Goal: Task Accomplishment & Management: Use online tool/utility

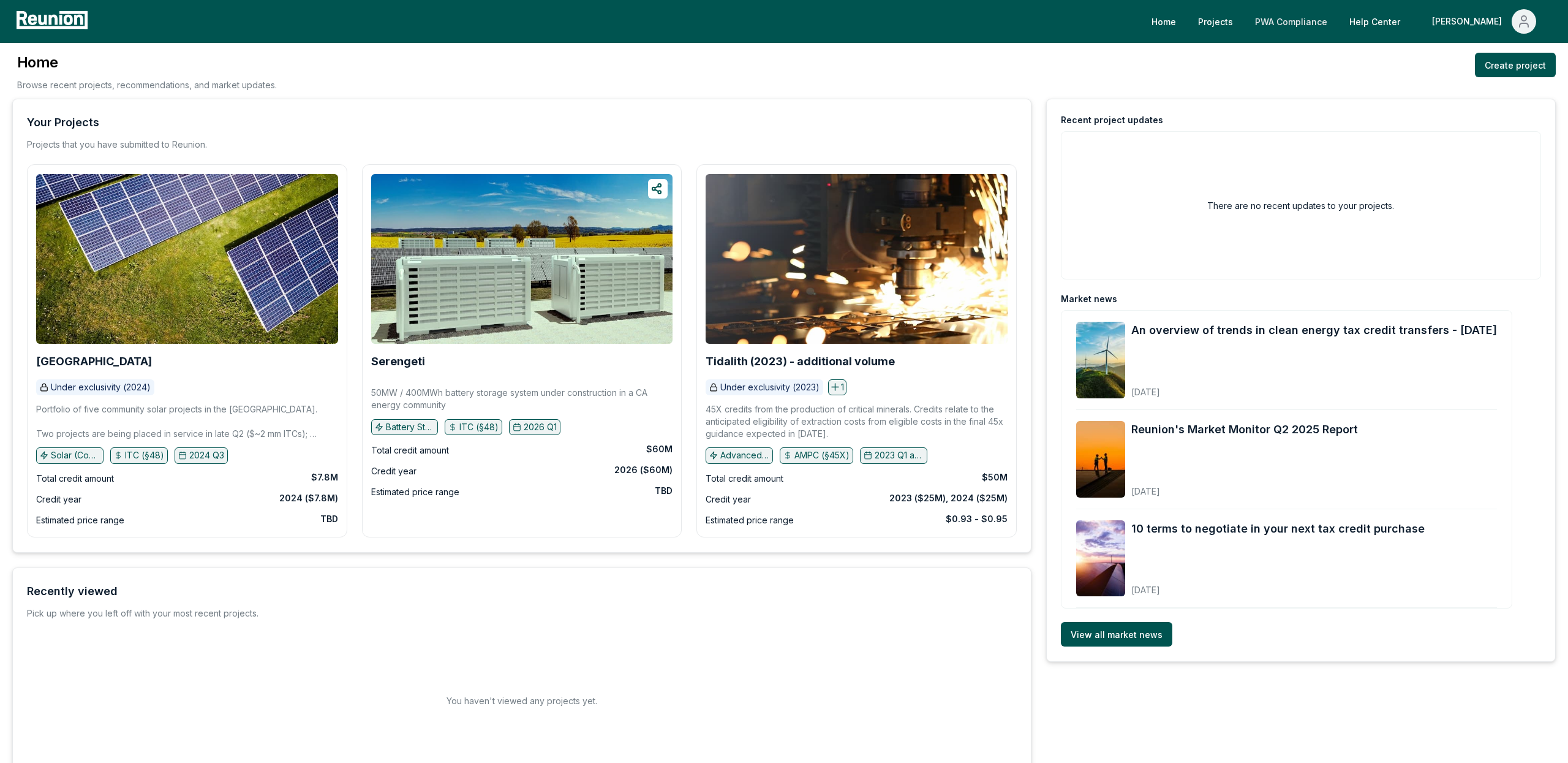
click at [1337, 25] on link "PWA Compliance" at bounding box center [1290, 21] width 92 height 24
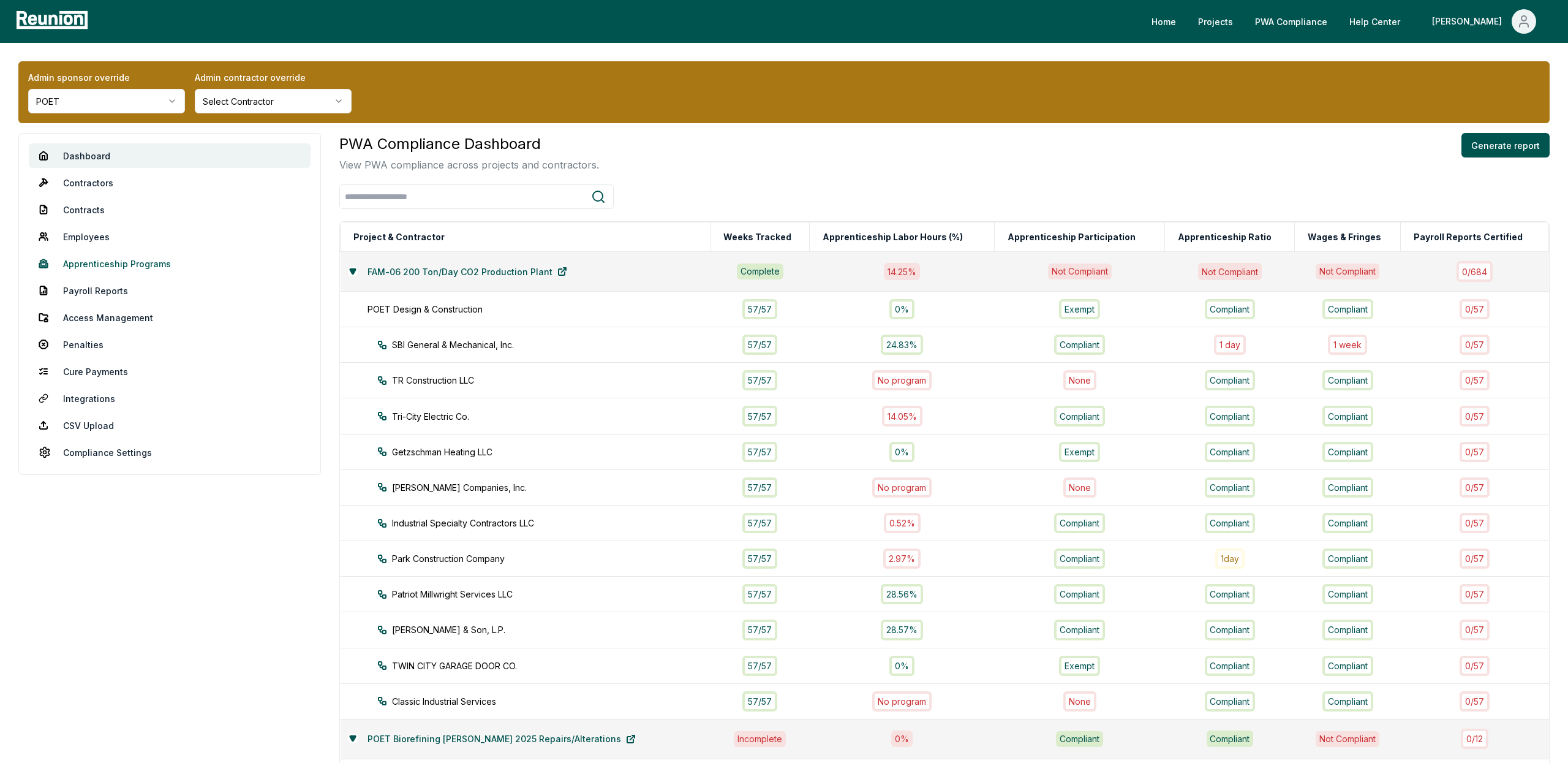
click at [117, 257] on link "Apprenticeship Programs" at bounding box center [169, 263] width 281 height 24
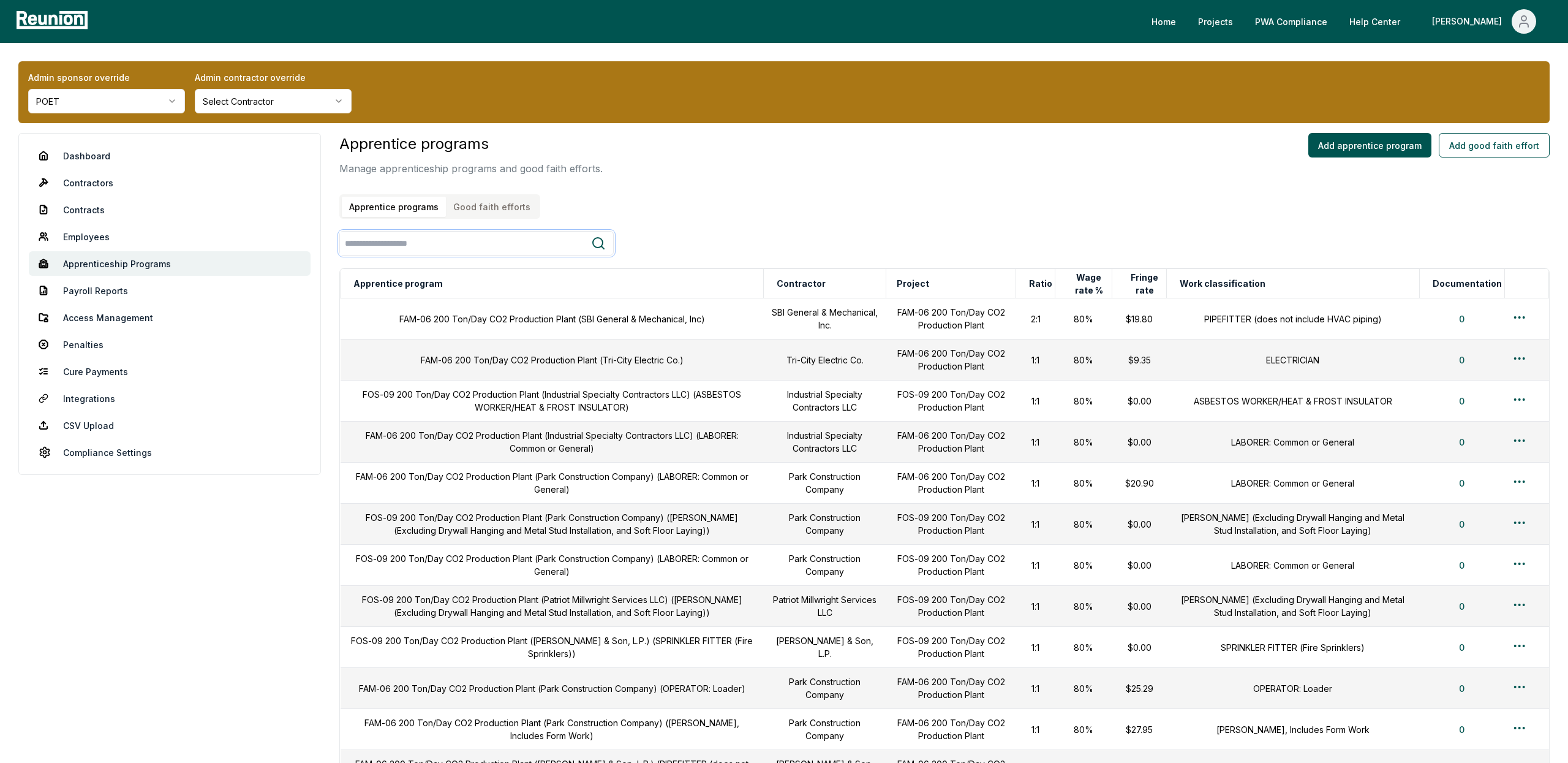
click at [467, 248] on input "search" at bounding box center [465, 243] width 251 height 23
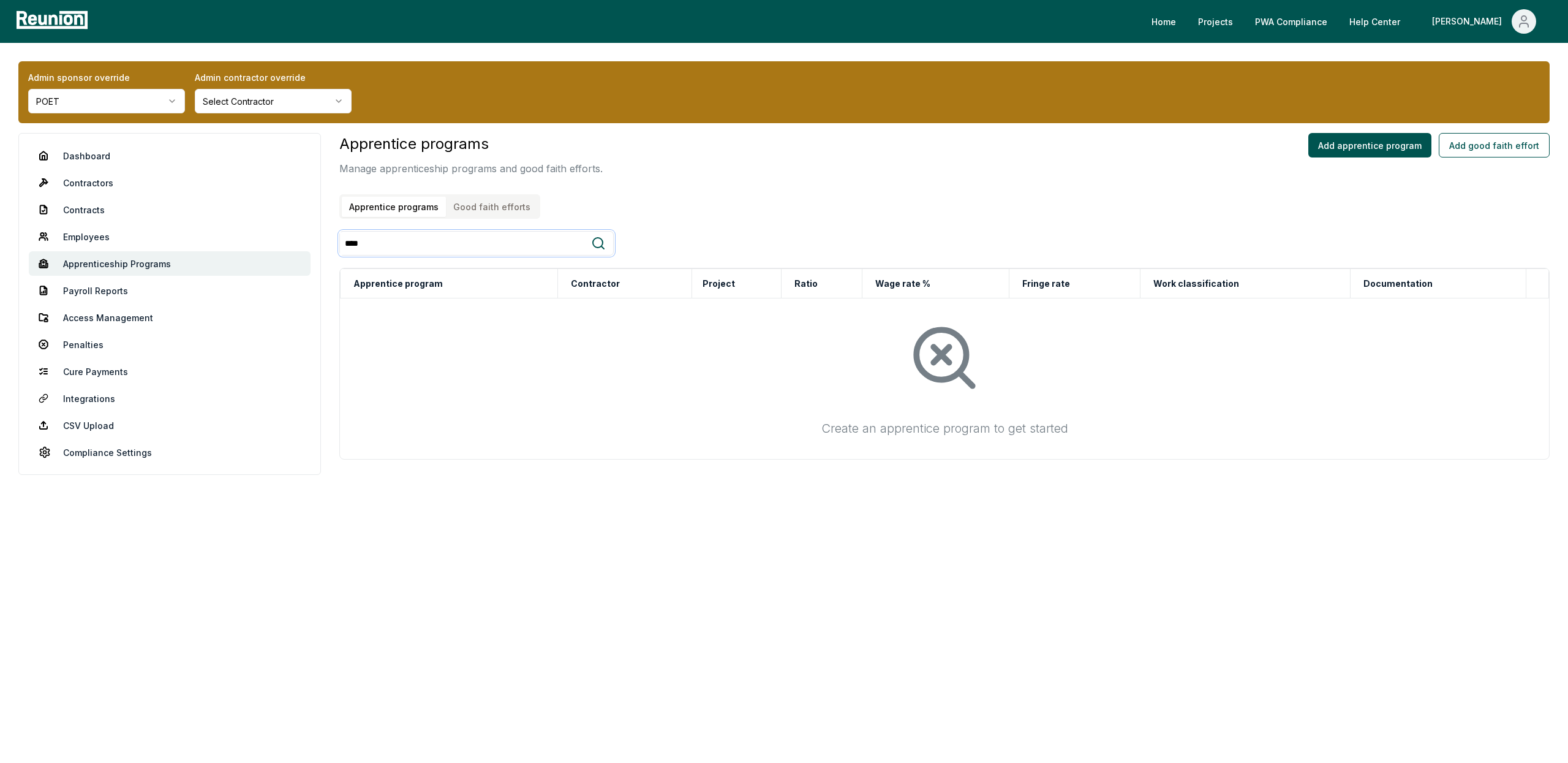
type input "*****"
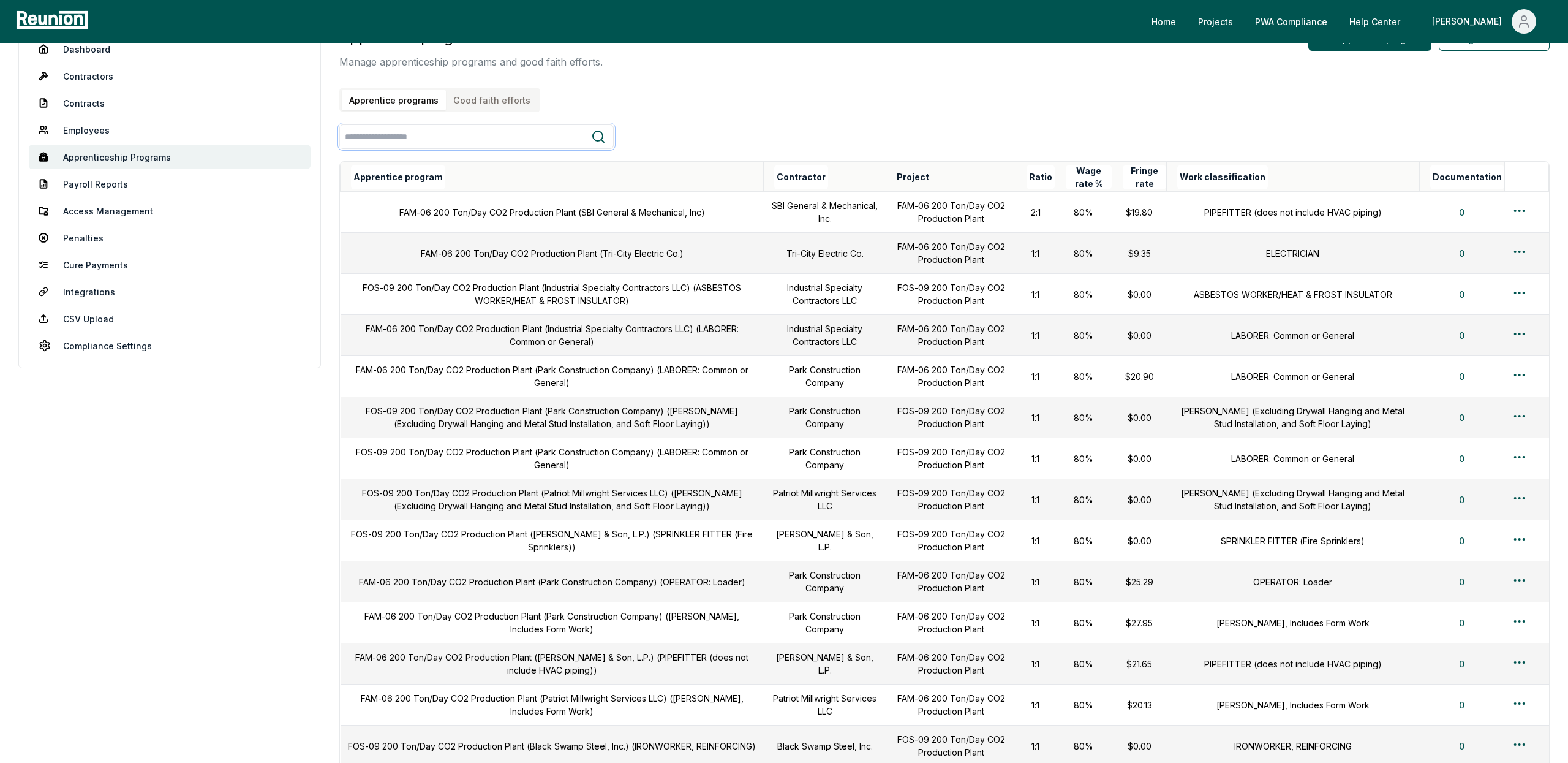
scroll to position [106, 0]
click at [86, 238] on link "Penalties" at bounding box center [169, 238] width 281 height 24
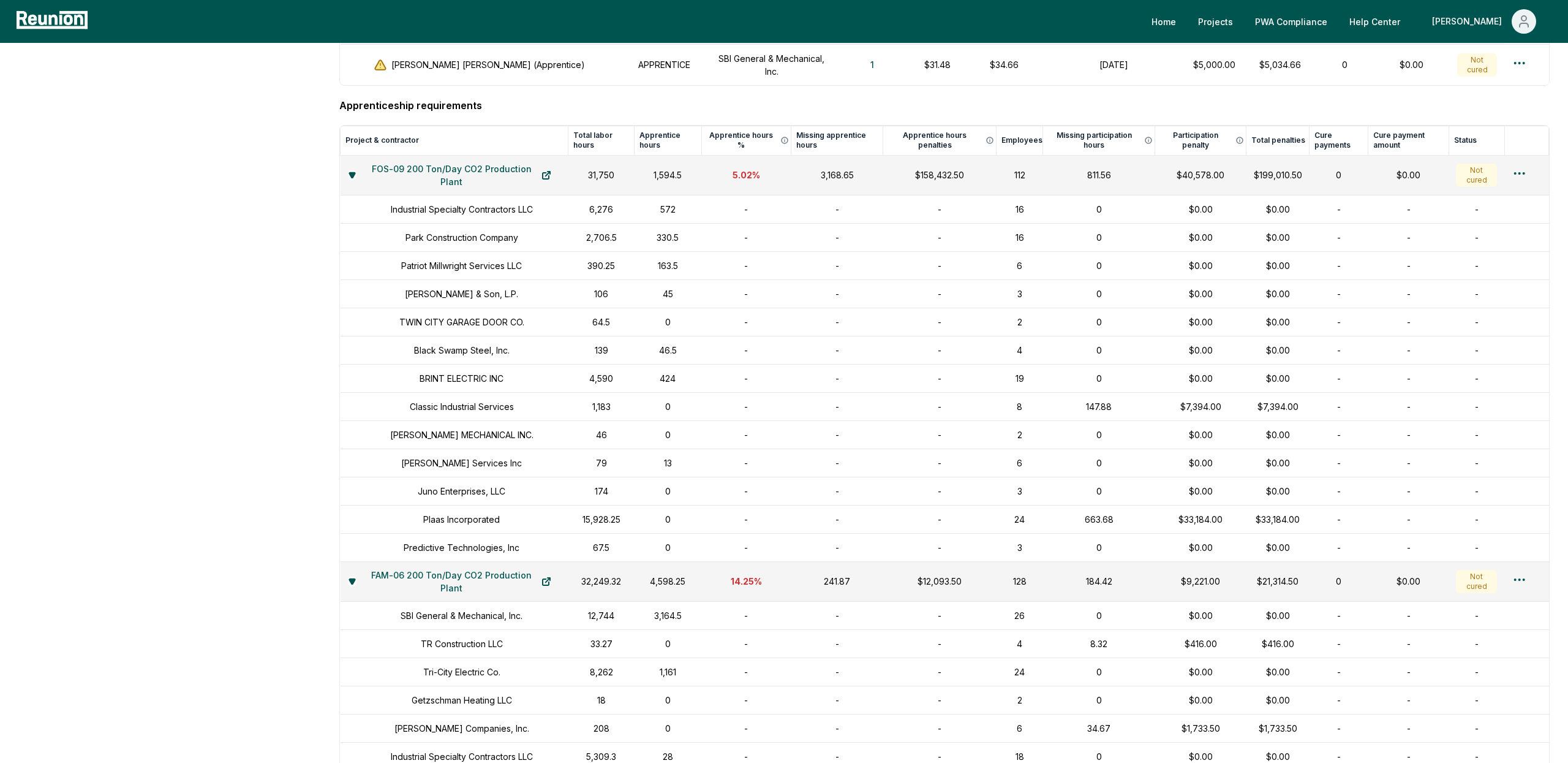
scroll to position [767, 0]
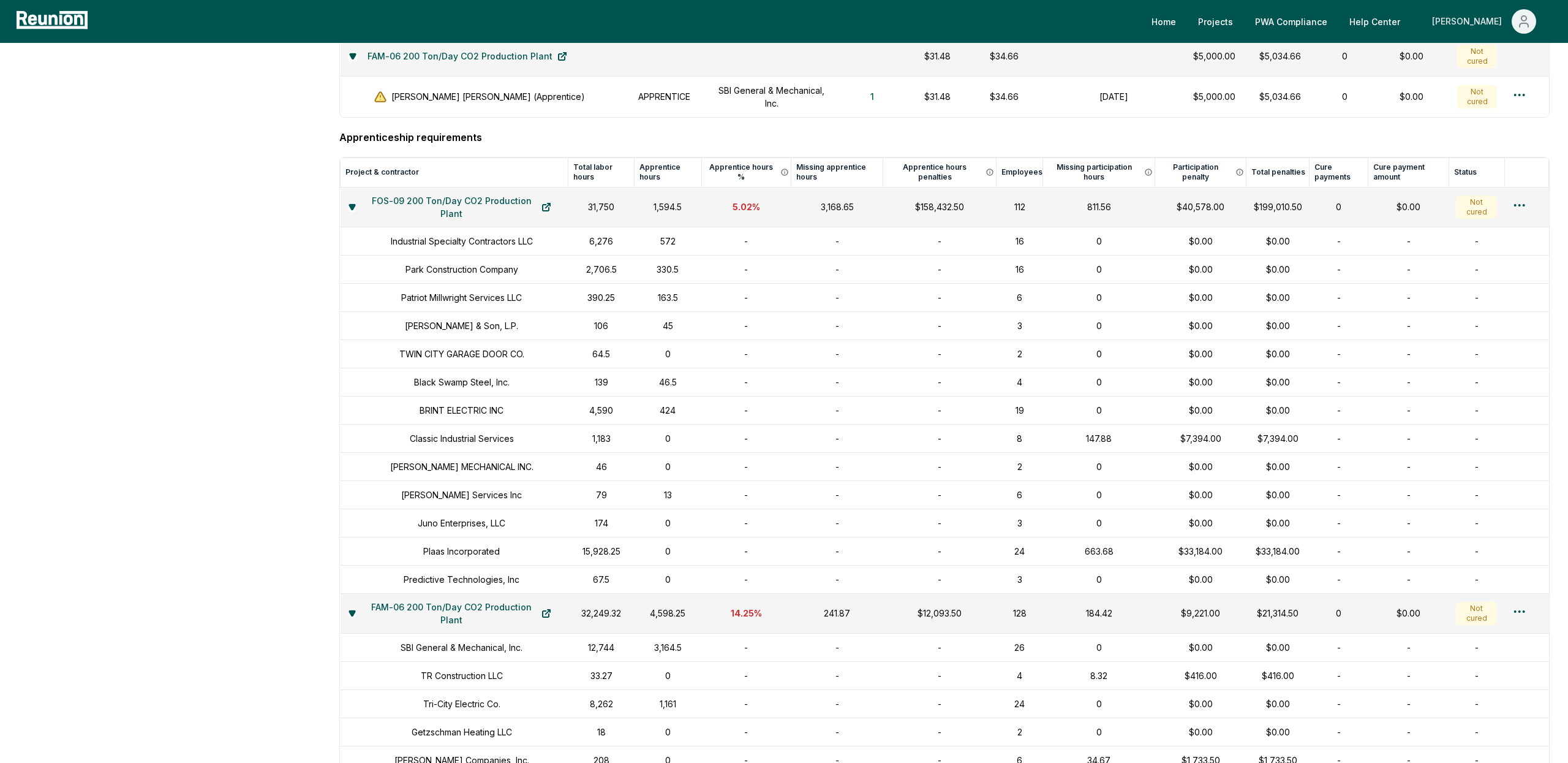
click at [1506, 17] on div "[PERSON_NAME]" at bounding box center [1469, 21] width 75 height 24
click at [1483, 63] on p "Admin Portal" at bounding box center [1501, 65] width 51 height 15
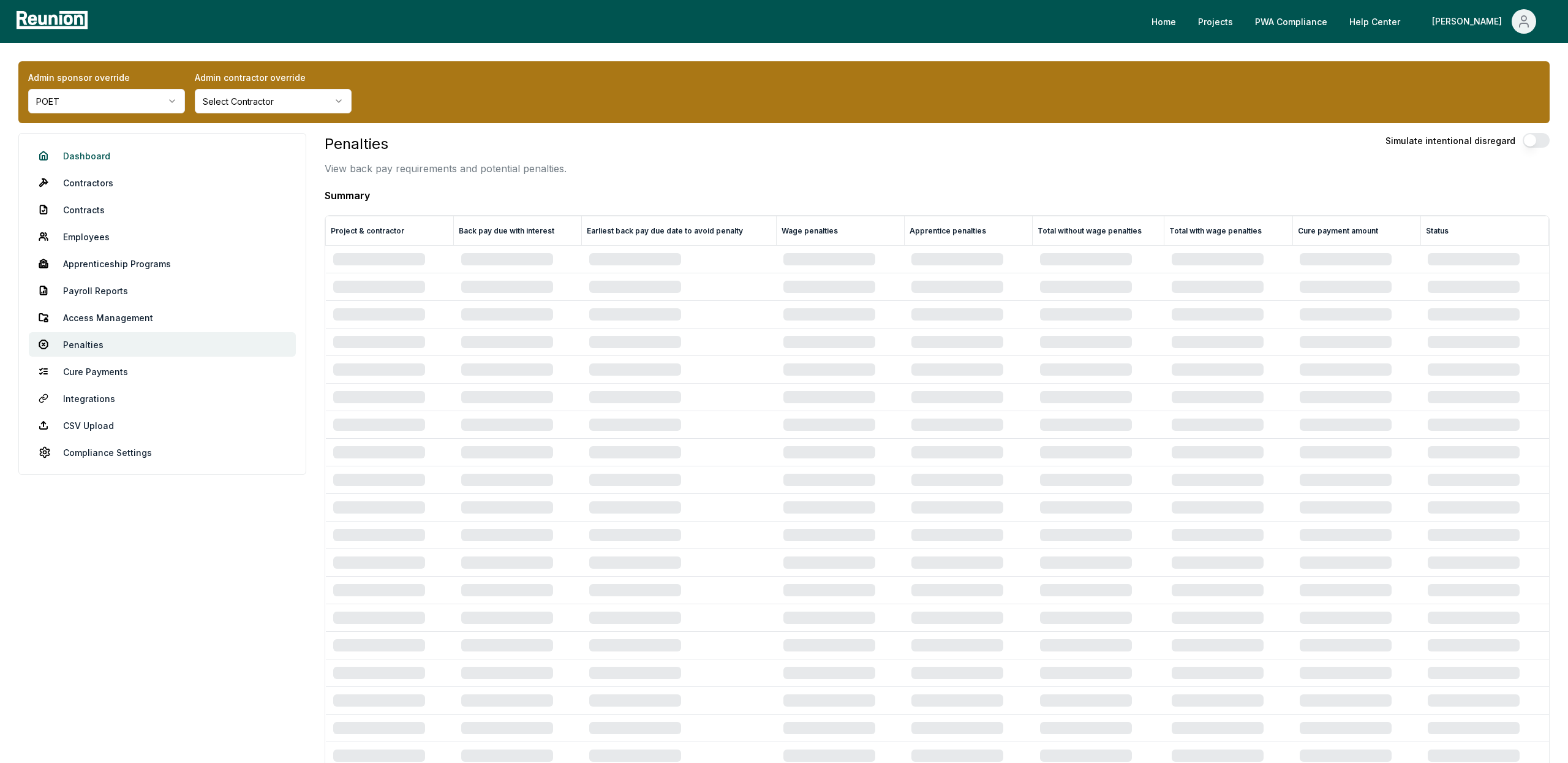
click at [92, 152] on link "Dashboard" at bounding box center [162, 155] width 267 height 24
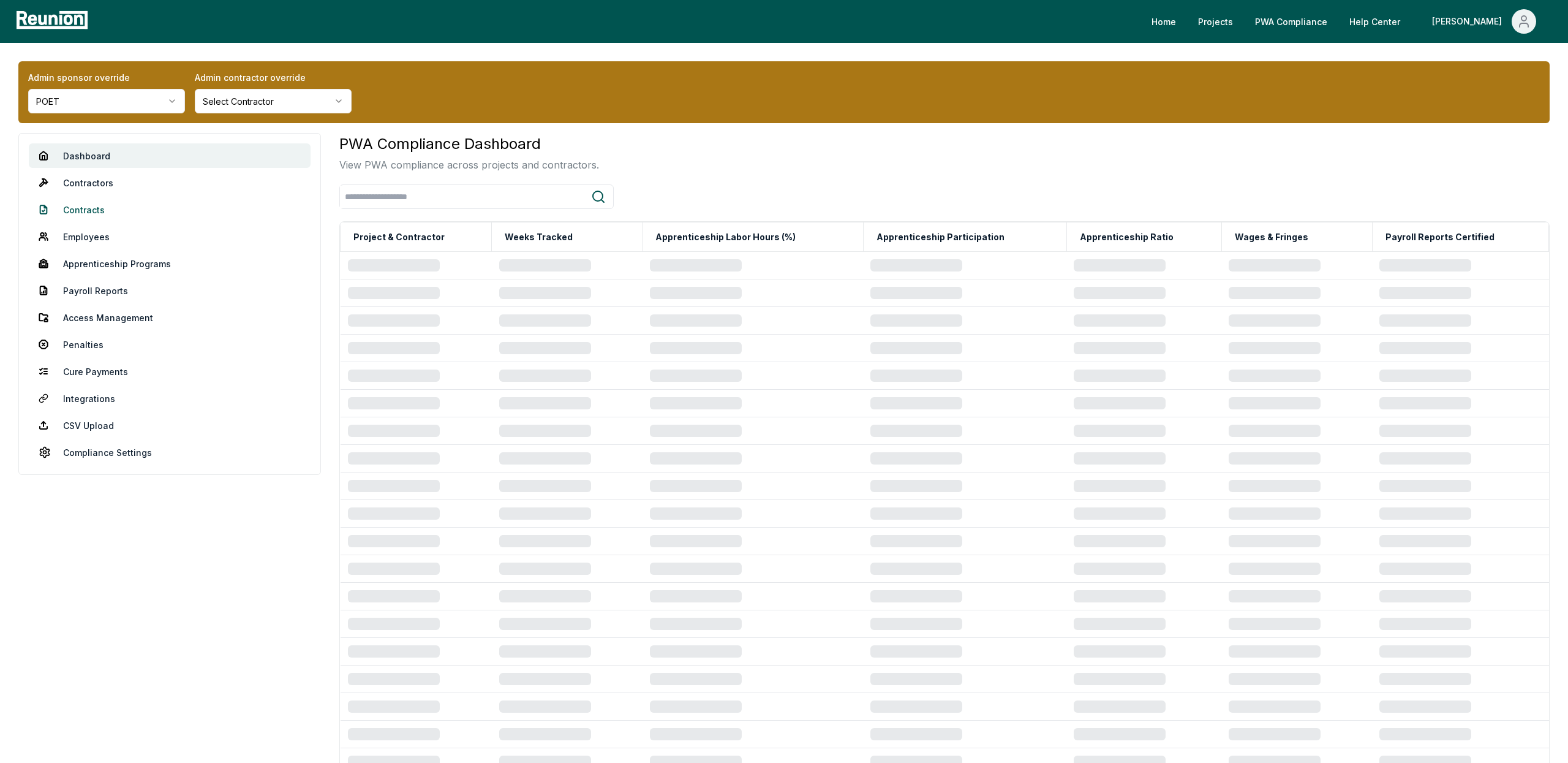
click at [89, 202] on link "Contracts" at bounding box center [169, 209] width 281 height 24
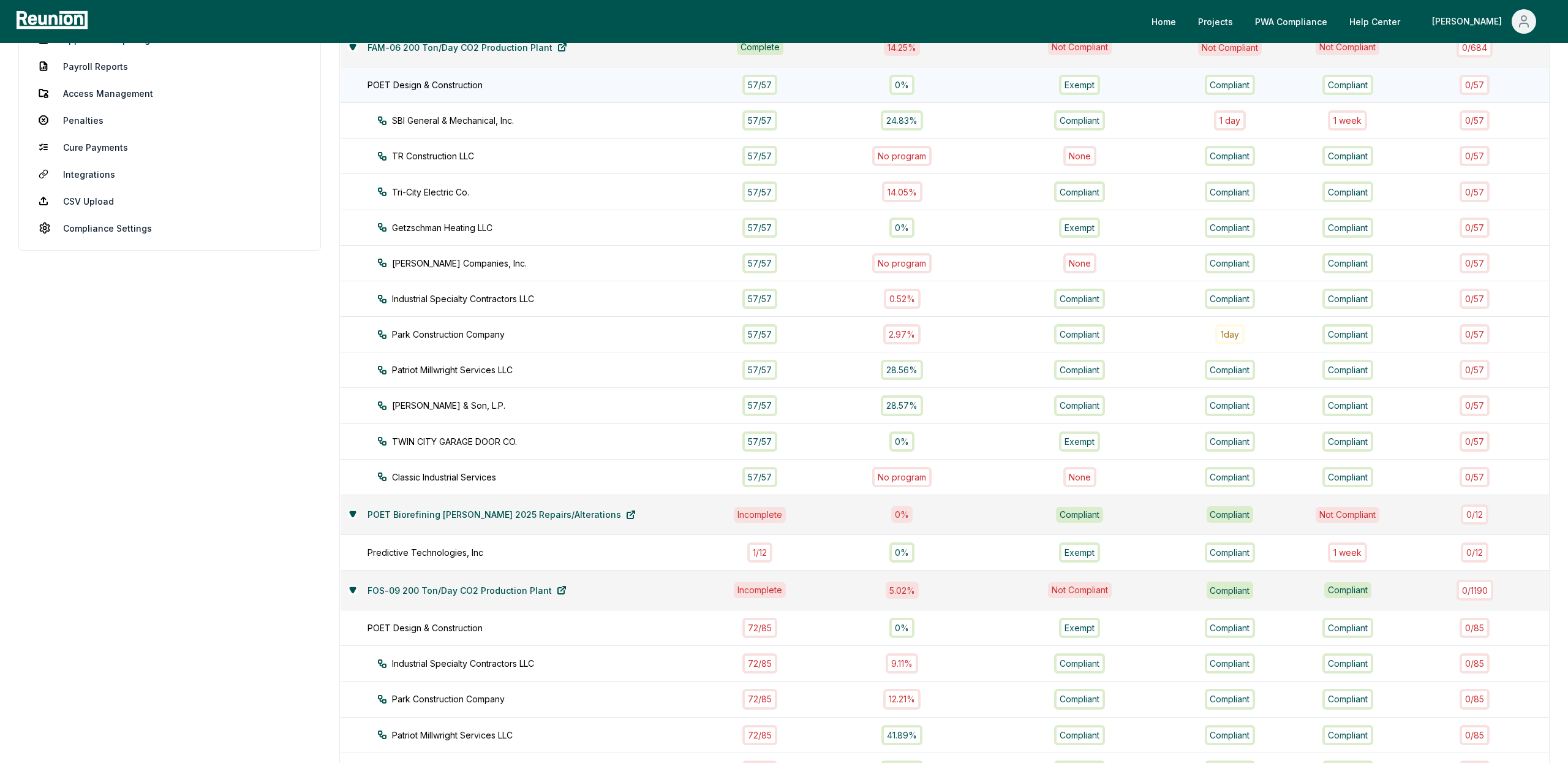
scroll to position [390, 0]
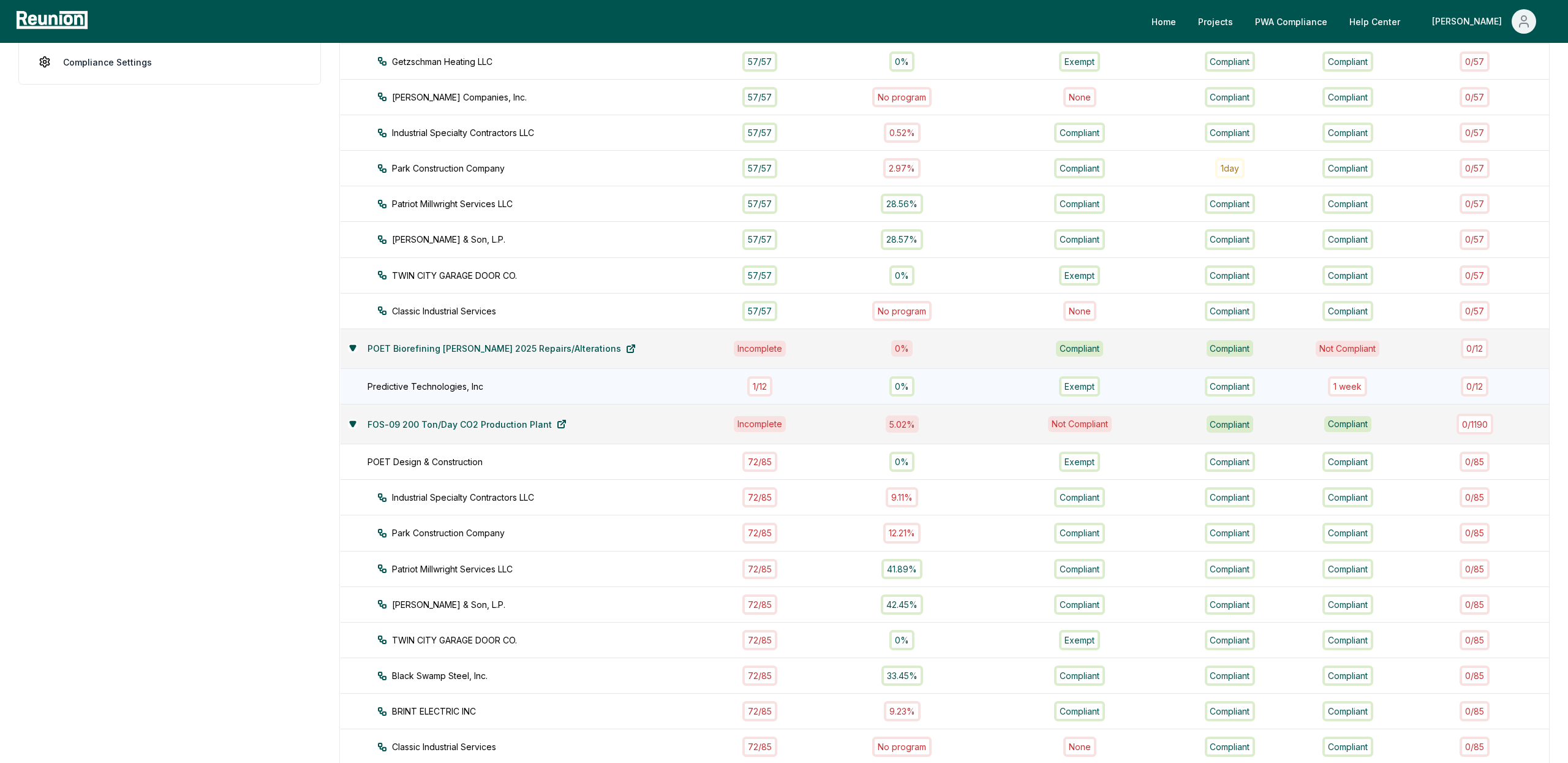
click at [585, 388] on div "Predictive Technologies, Inc" at bounding box center [545, 386] width 355 height 13
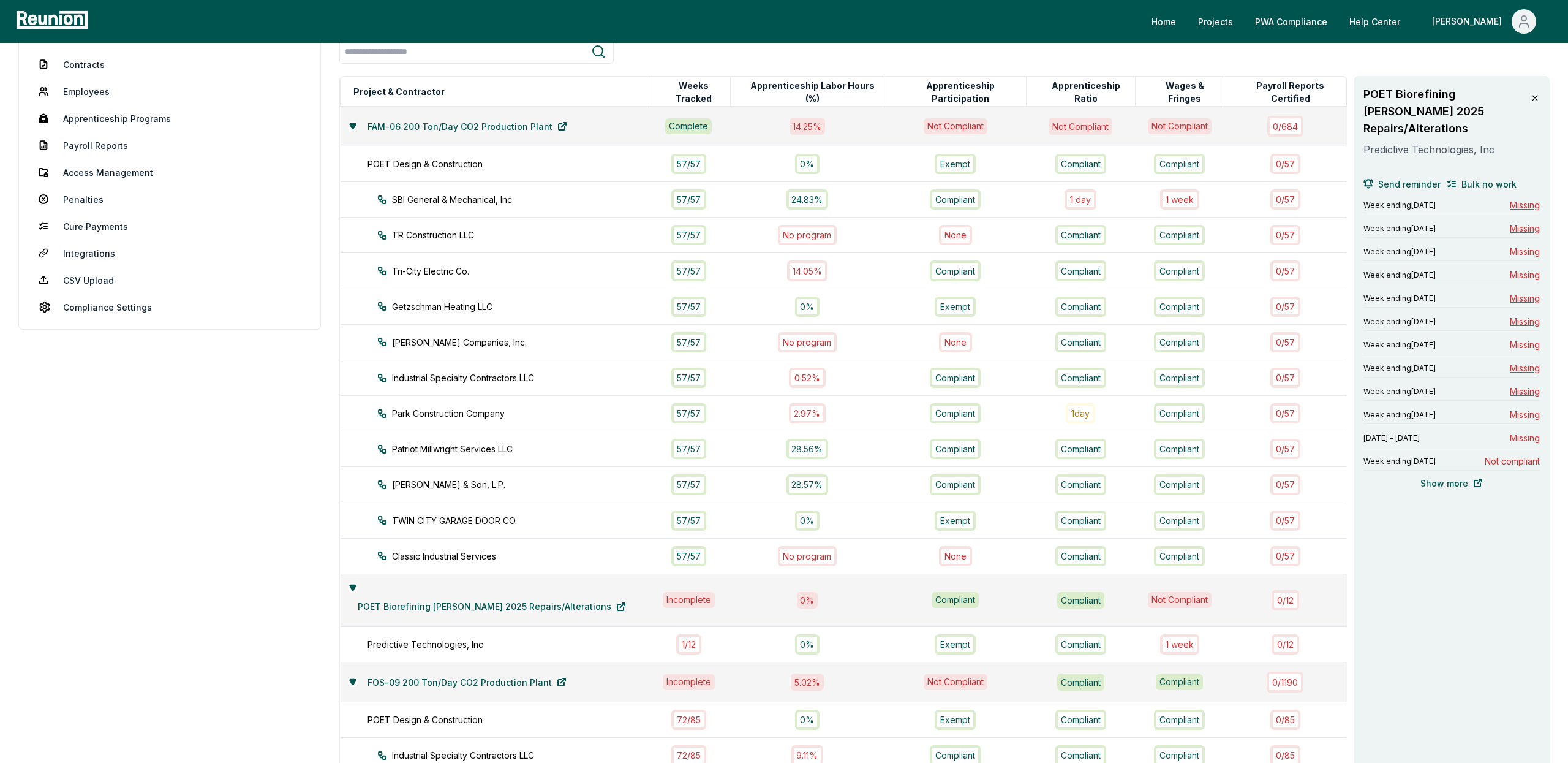
scroll to position [0, 0]
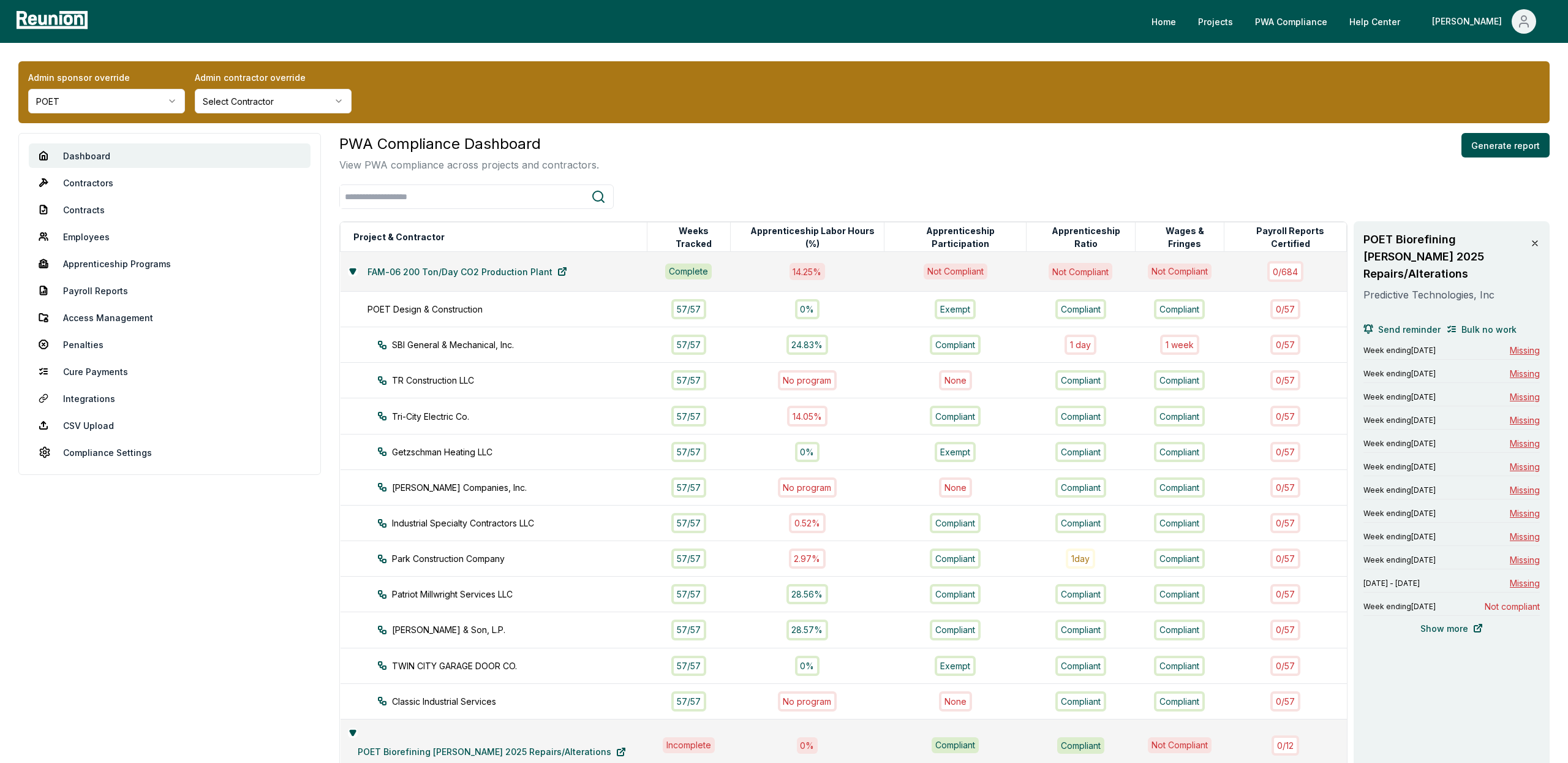
click at [1534, 239] on icon at bounding box center [1534, 243] width 10 height 10
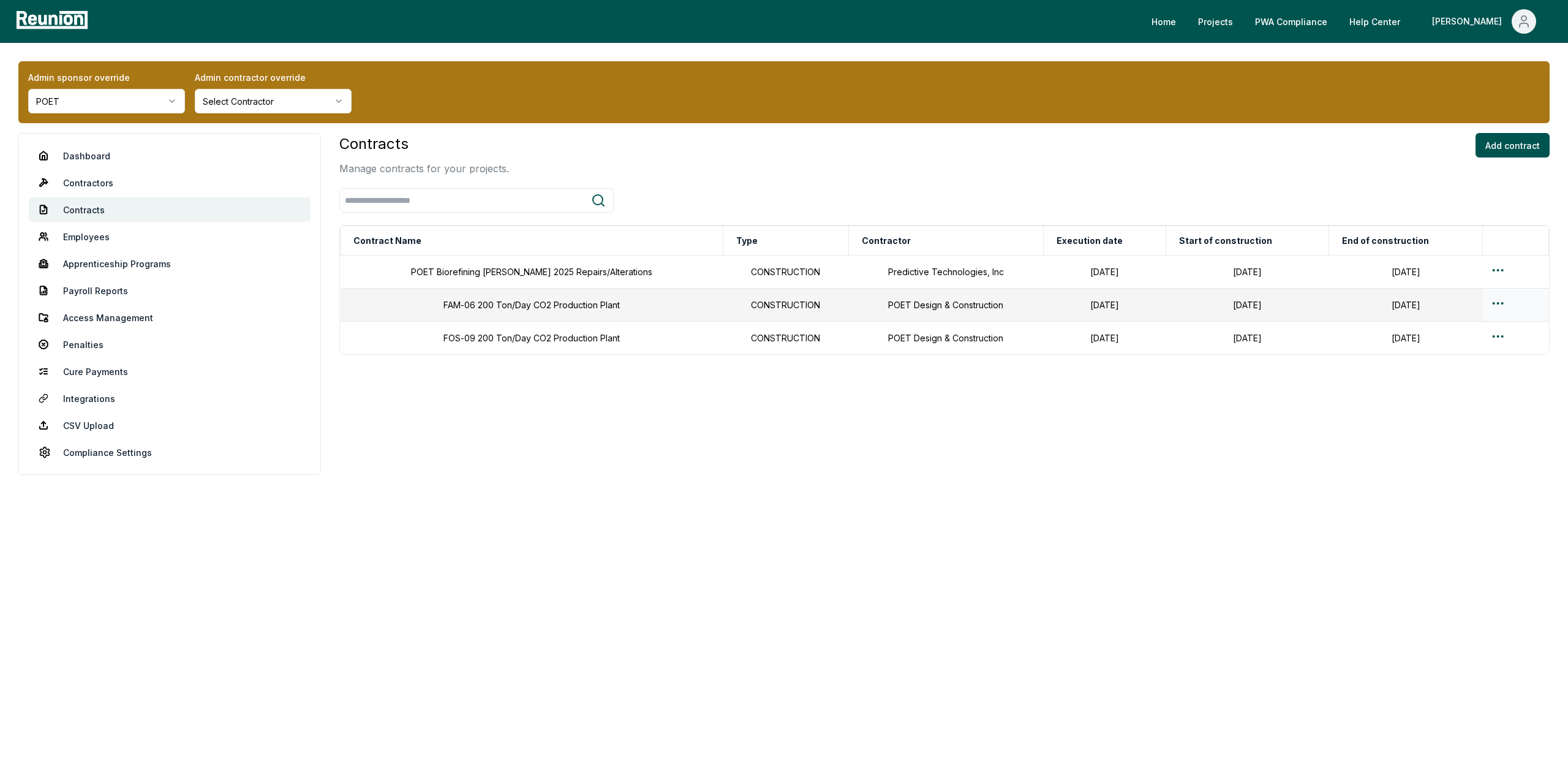
click at [1258, 310] on td "[DATE]" at bounding box center [1247, 305] width 163 height 33
click at [114, 150] on link "Dashboard" at bounding box center [169, 155] width 281 height 24
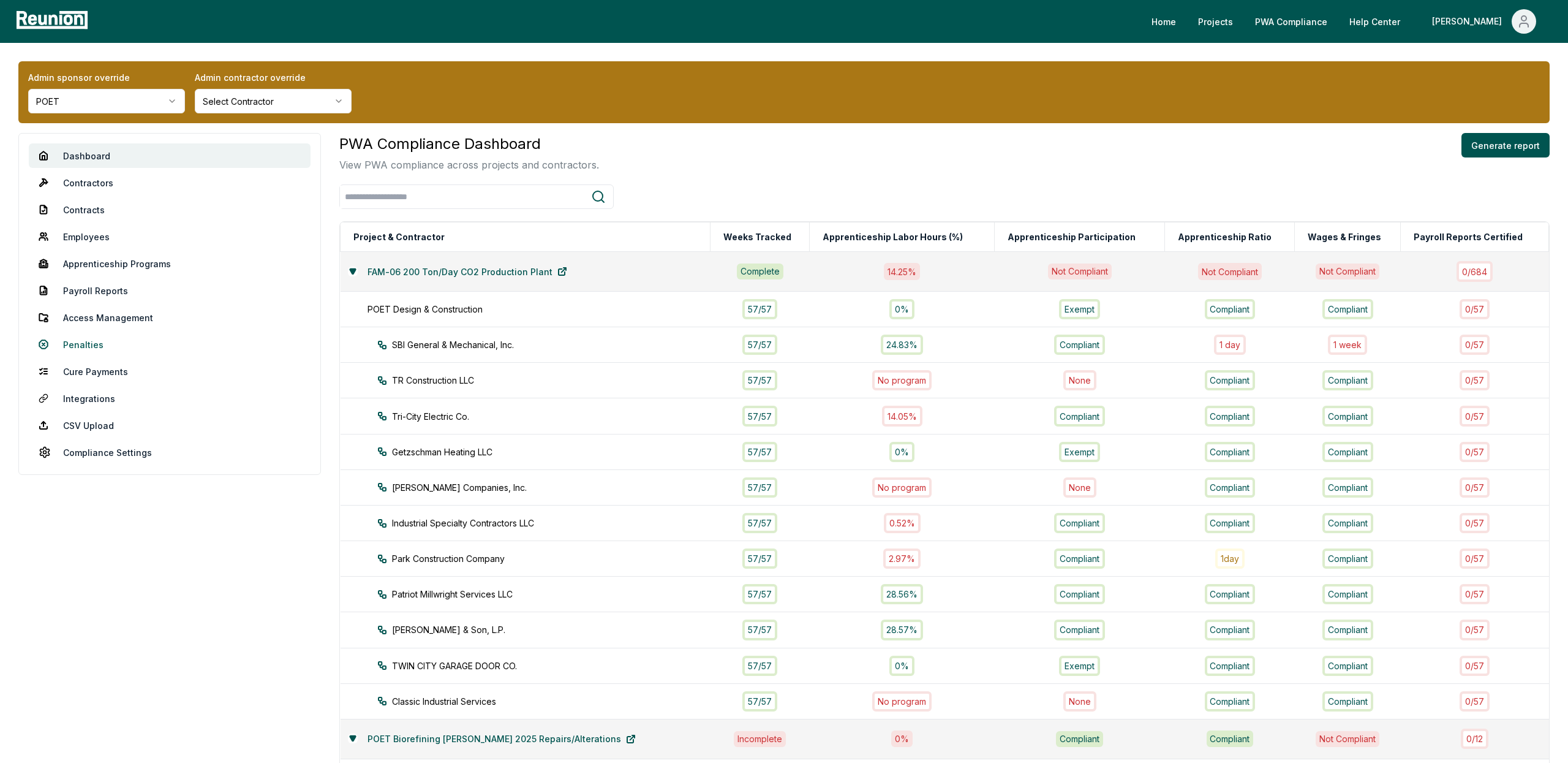
click at [88, 341] on link "Penalties" at bounding box center [169, 344] width 281 height 24
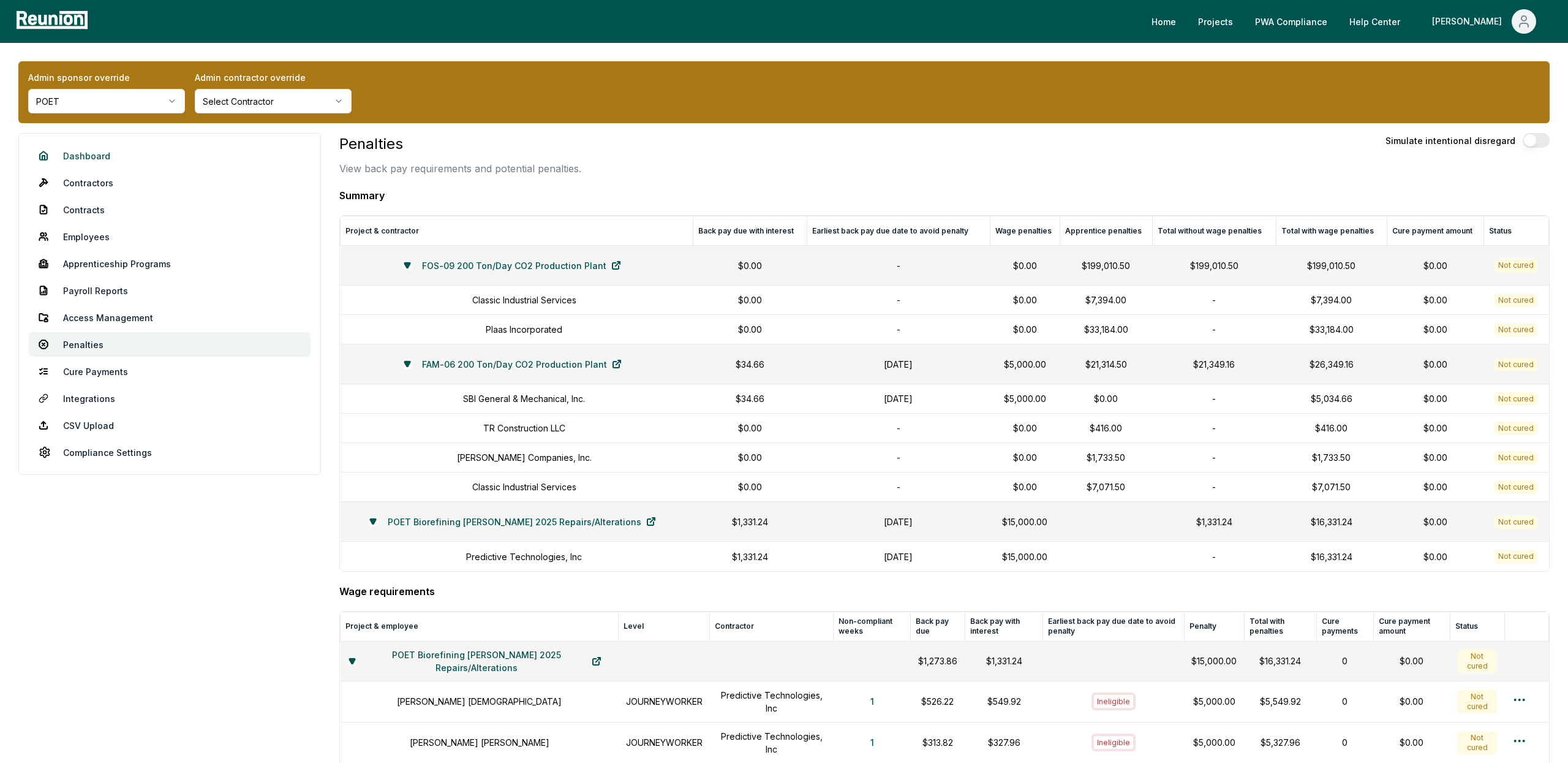
click at [73, 158] on link "Dashboard" at bounding box center [169, 155] width 281 height 24
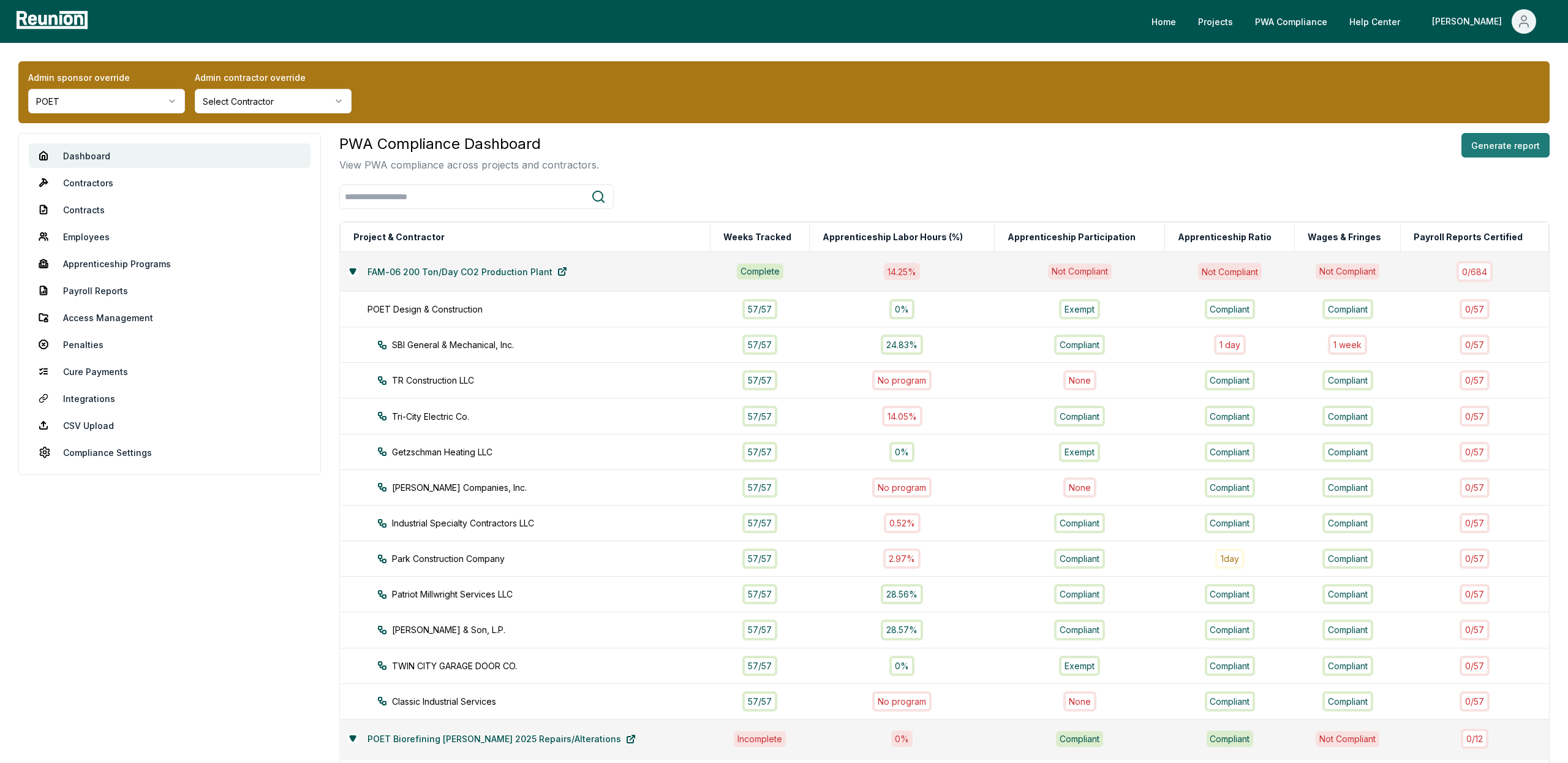
click at [1503, 134] on button "Generate report" at bounding box center [1505, 144] width 88 height 24
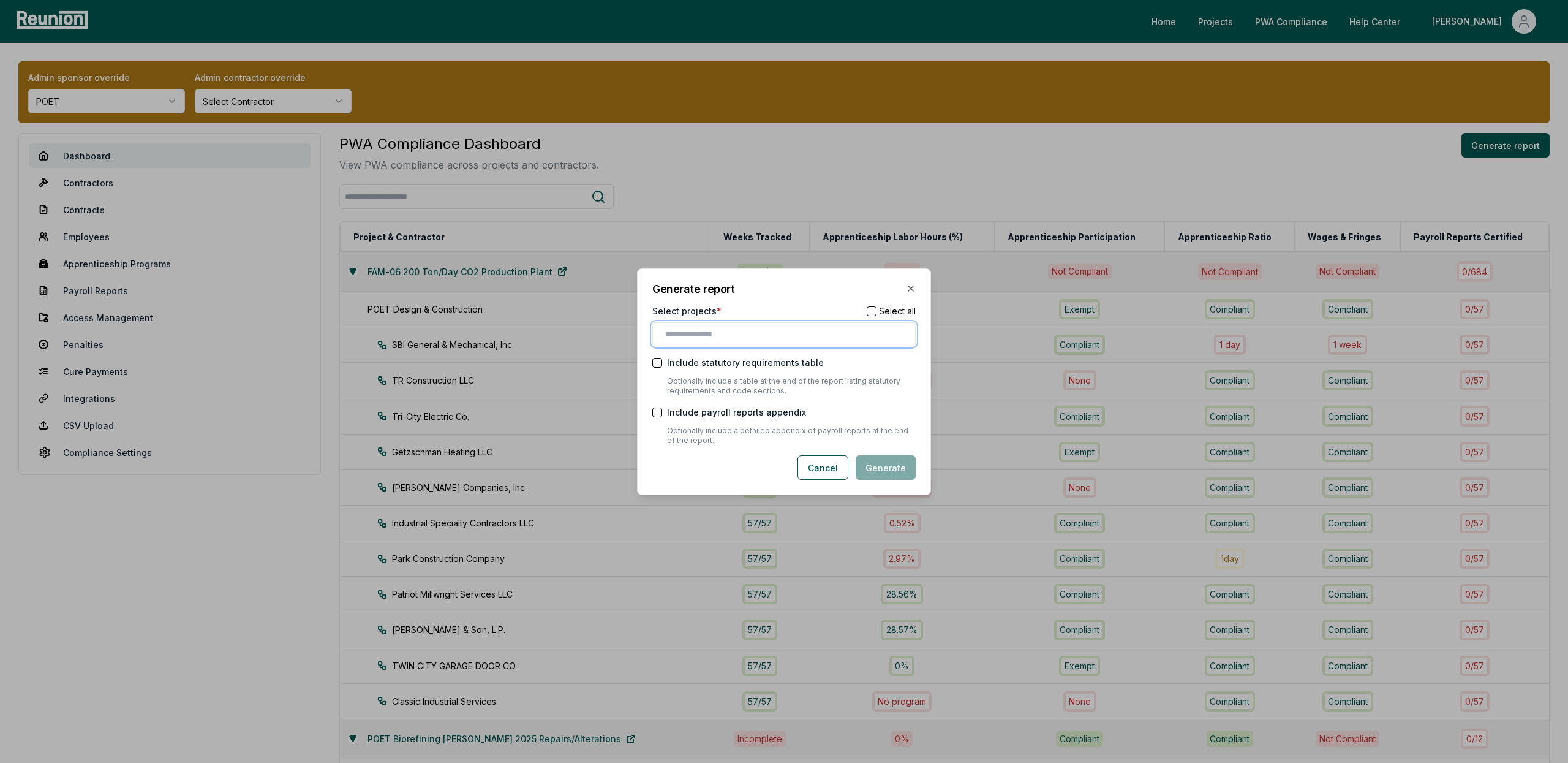
click at [790, 336] on input "text" at bounding box center [786, 334] width 243 height 13
click at [796, 291] on h2 "Generate report" at bounding box center [783, 289] width 263 height 11
click at [777, 335] on input "text" at bounding box center [786, 334] width 243 height 13
click at [785, 352] on div "FAM-06 200 Ton/Day CO2 Production Plant" at bounding box center [783, 359] width 257 height 21
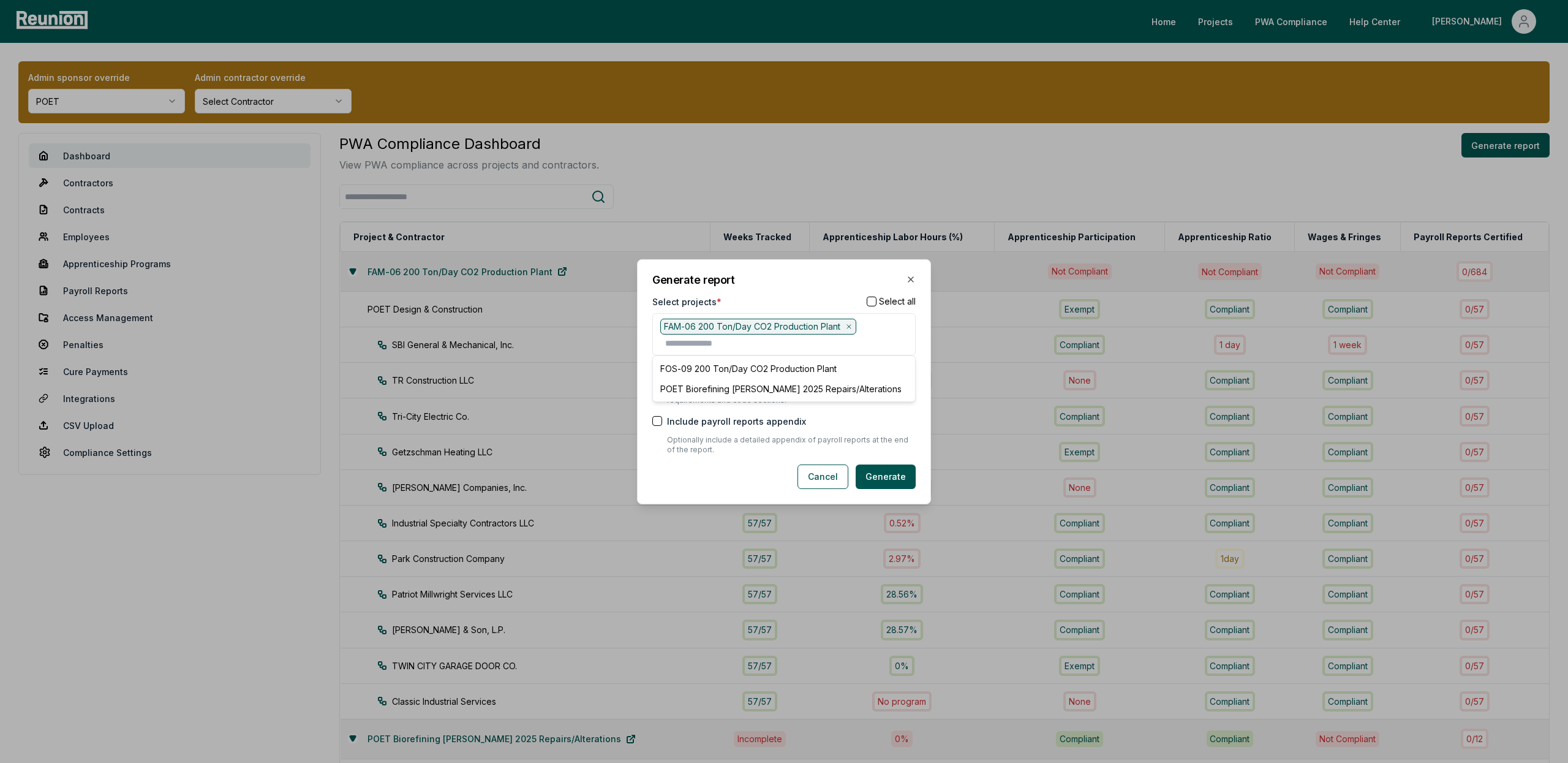
click at [1498, 25] on div at bounding box center [784, 381] width 1568 height 763
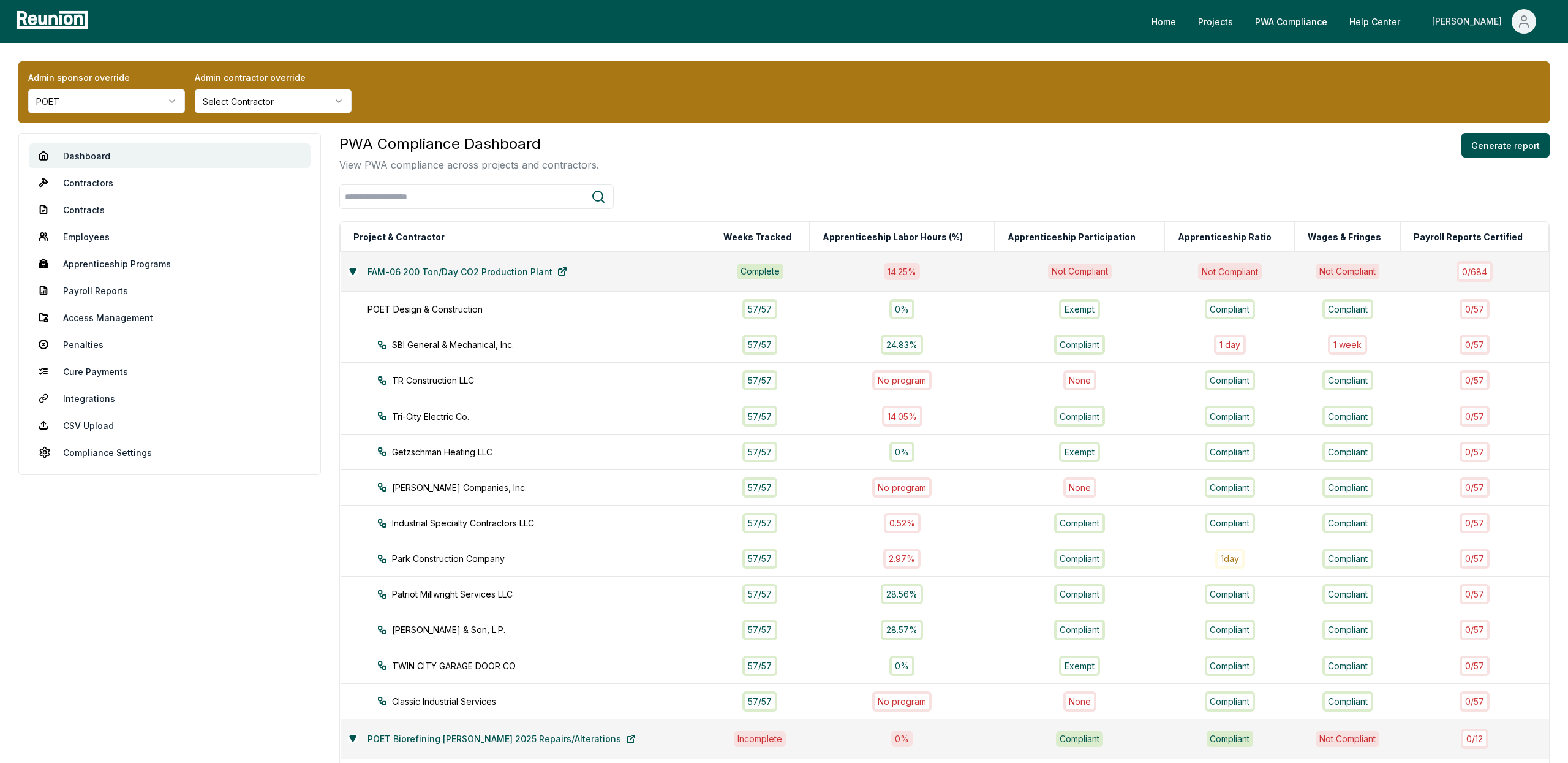
click at [1491, 20] on div "[PERSON_NAME]" at bounding box center [1469, 21] width 75 height 24
click at [1473, 58] on div "Admin Portal" at bounding box center [1497, 65] width 117 height 34
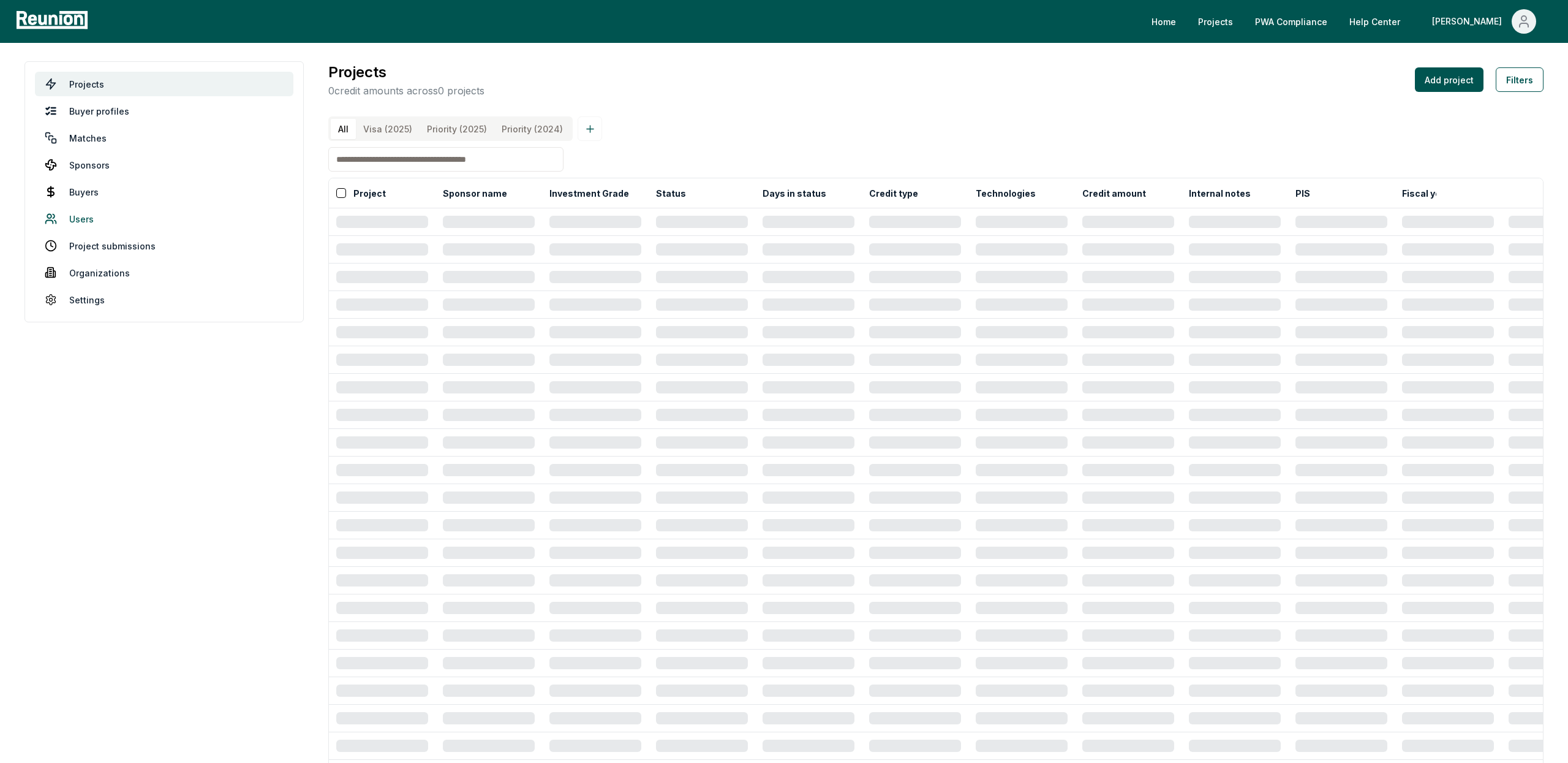
click at [91, 225] on link "Users" at bounding box center [164, 218] width 259 height 24
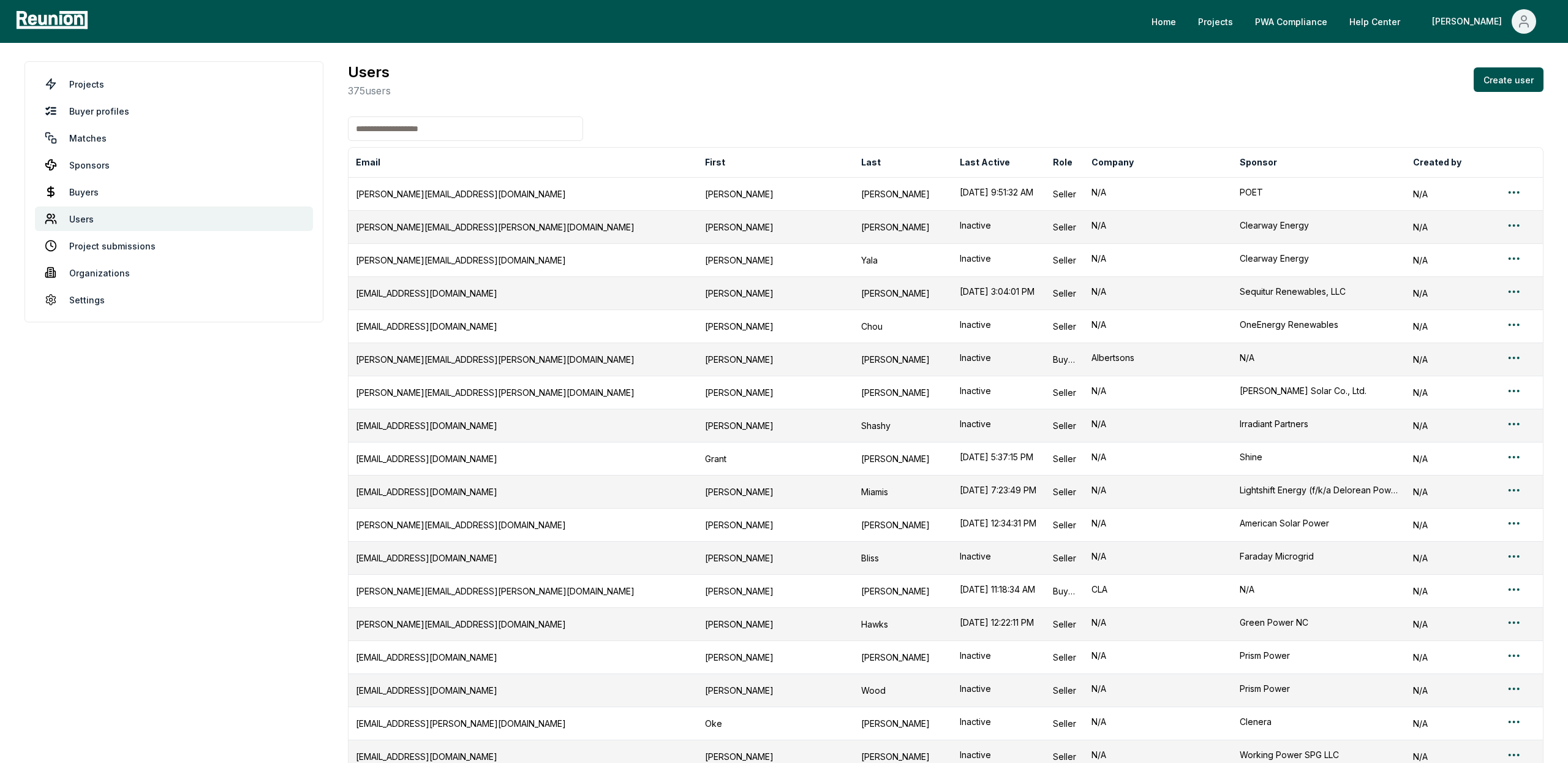
click at [496, 135] on input at bounding box center [465, 128] width 235 height 24
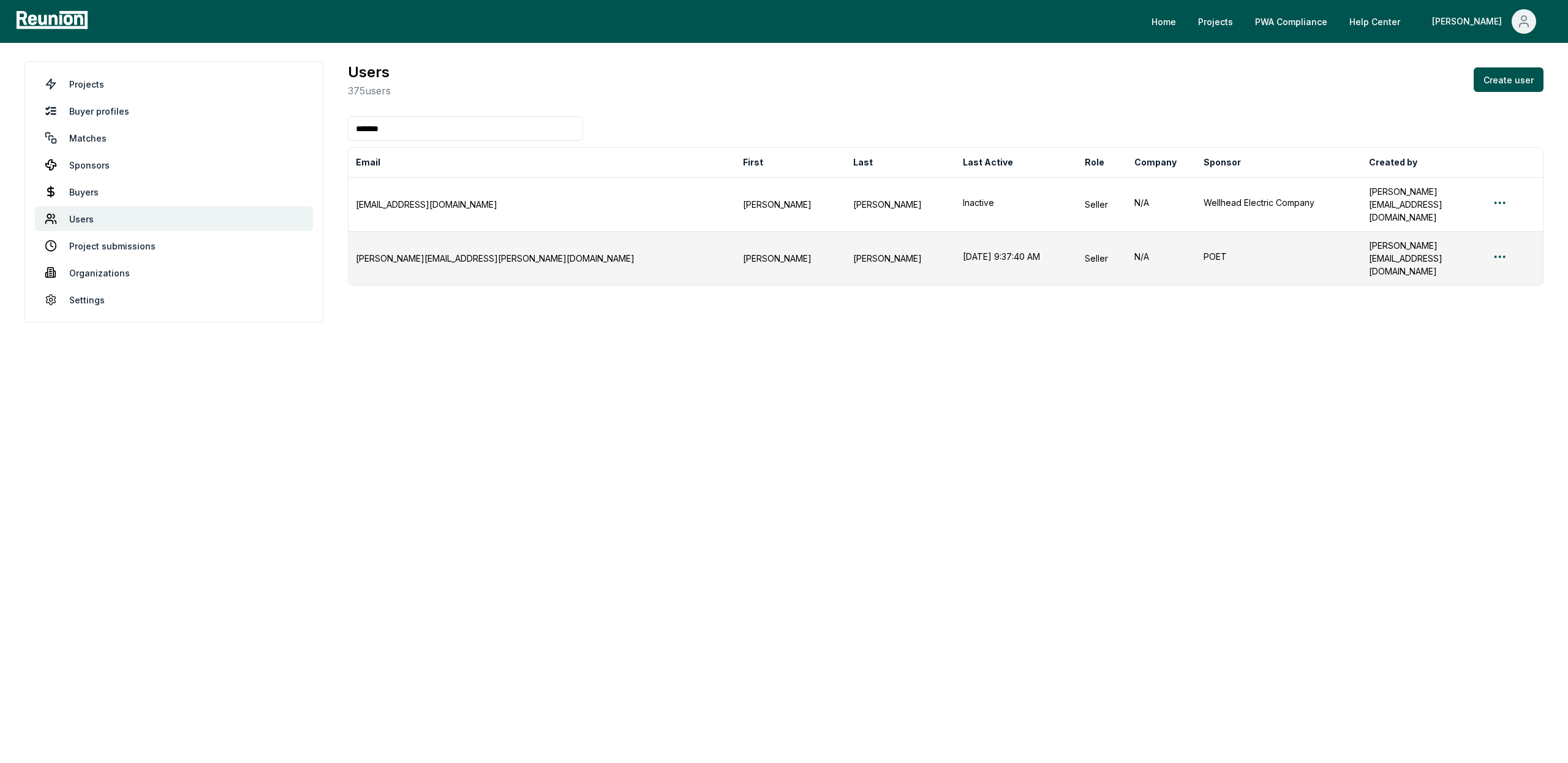
type input "*******"
